Goal: Find contact information: Find contact information

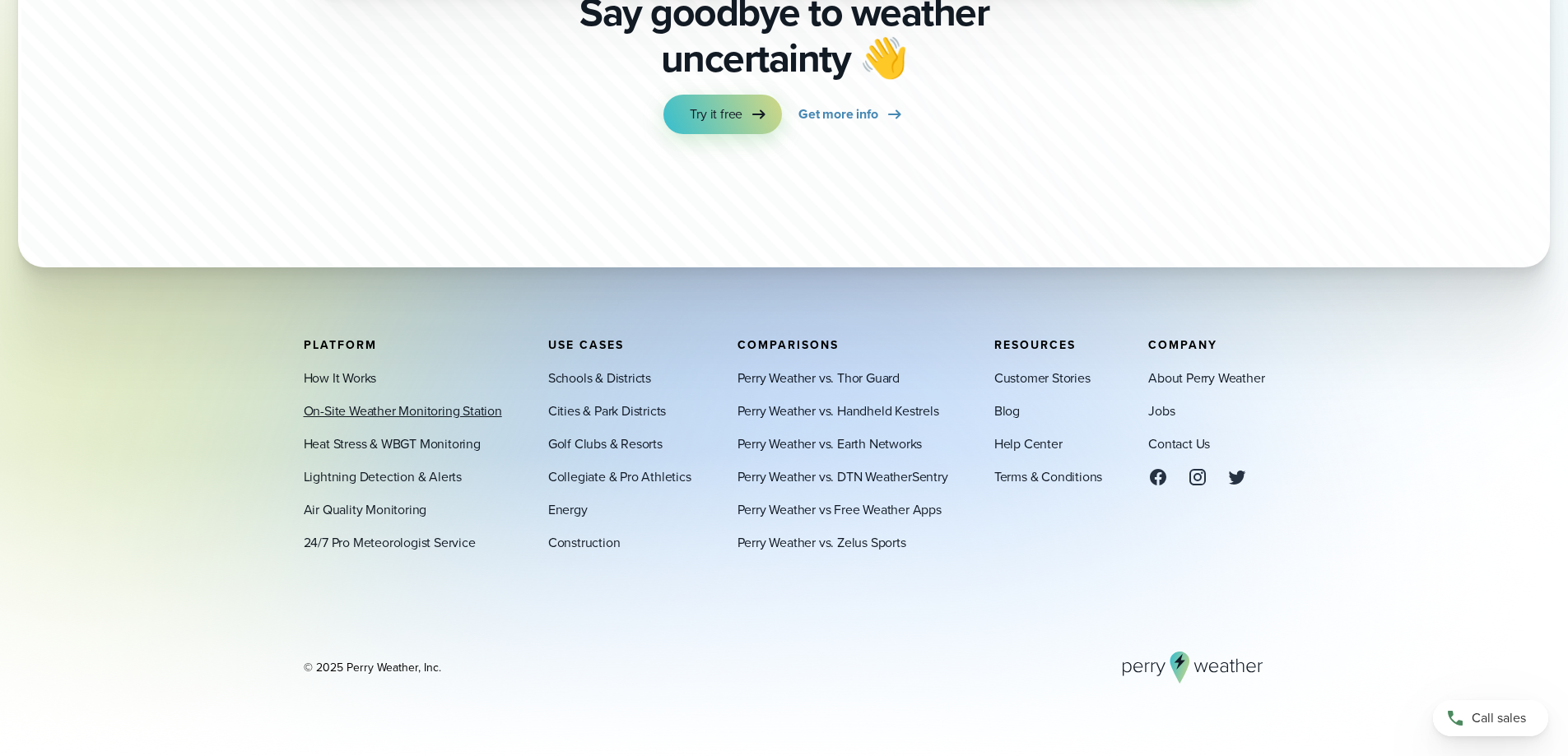
scroll to position [5619, 0]
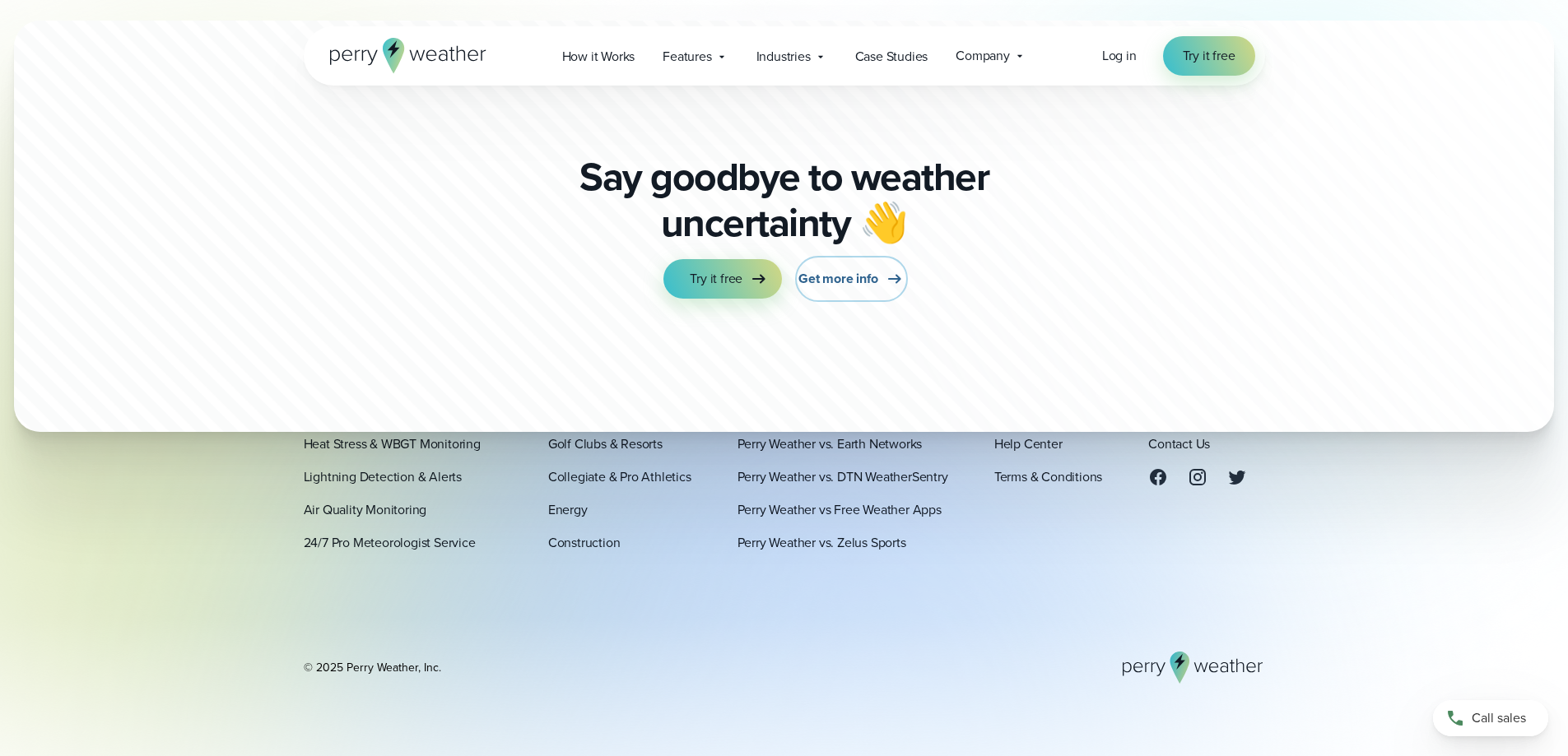
click at [842, 294] on link "Get more info" at bounding box center [851, 278] width 105 height 40
